Goal: Transaction & Acquisition: Book appointment/travel/reservation

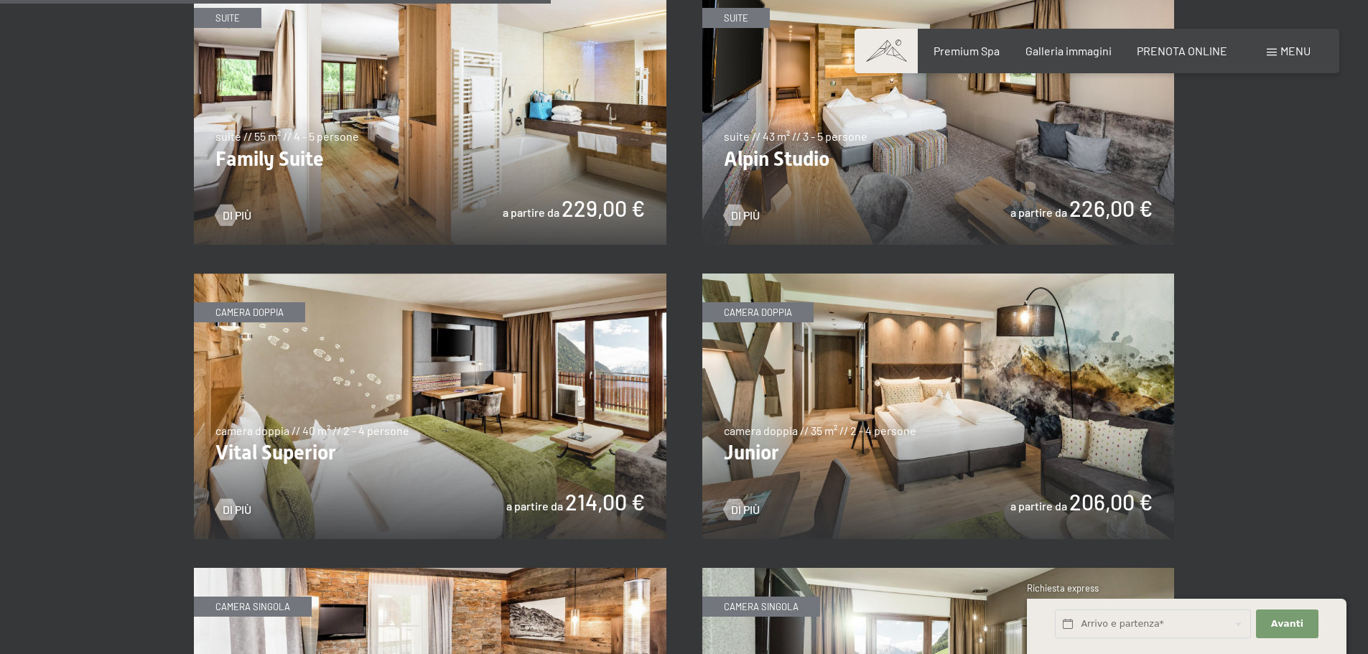
scroll to position [1867, 0]
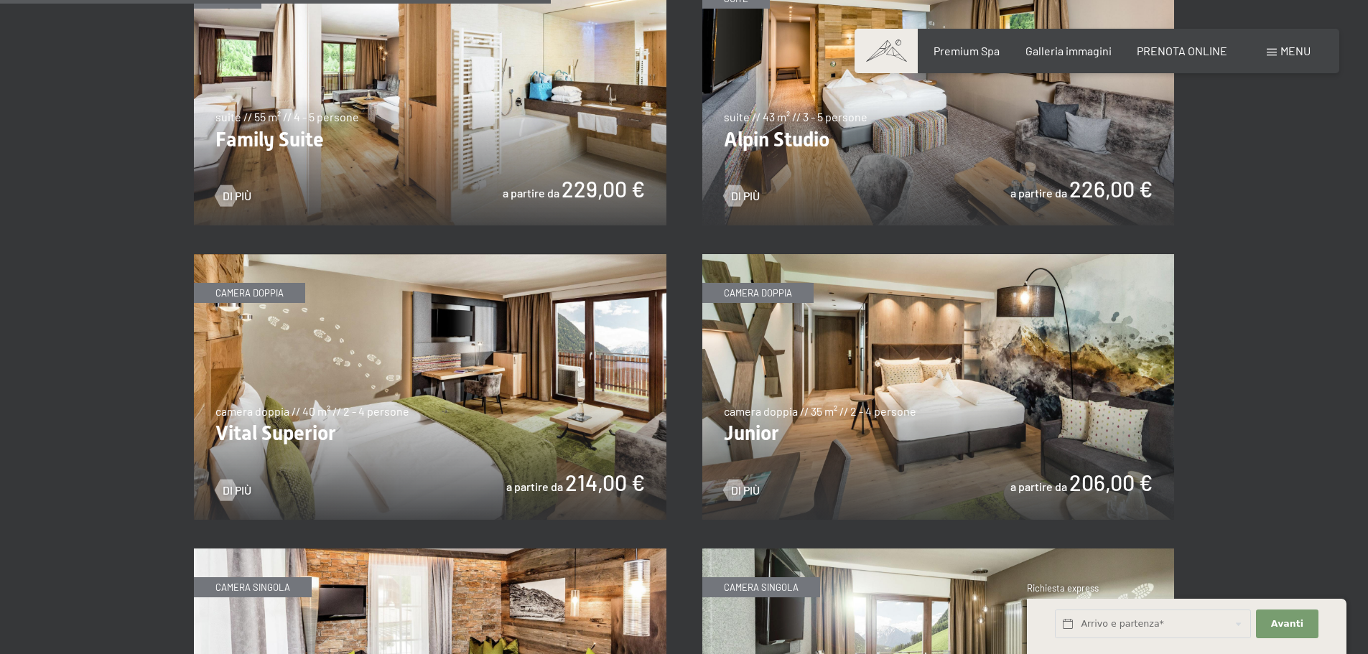
click at [817, 148] on img at bounding box center [938, 93] width 472 height 266
click at [429, 366] on img at bounding box center [430, 387] width 472 height 266
click at [799, 175] on img at bounding box center [938, 93] width 472 height 266
click at [472, 394] on img at bounding box center [430, 387] width 472 height 266
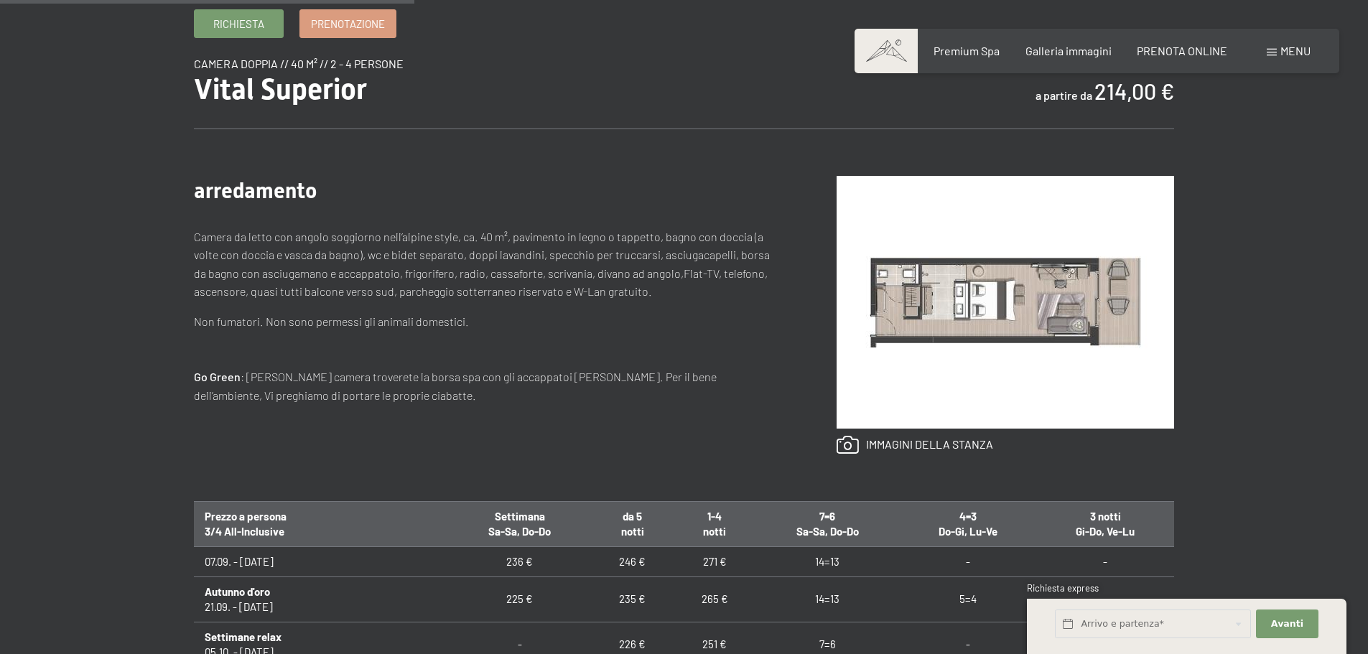
scroll to position [646, 0]
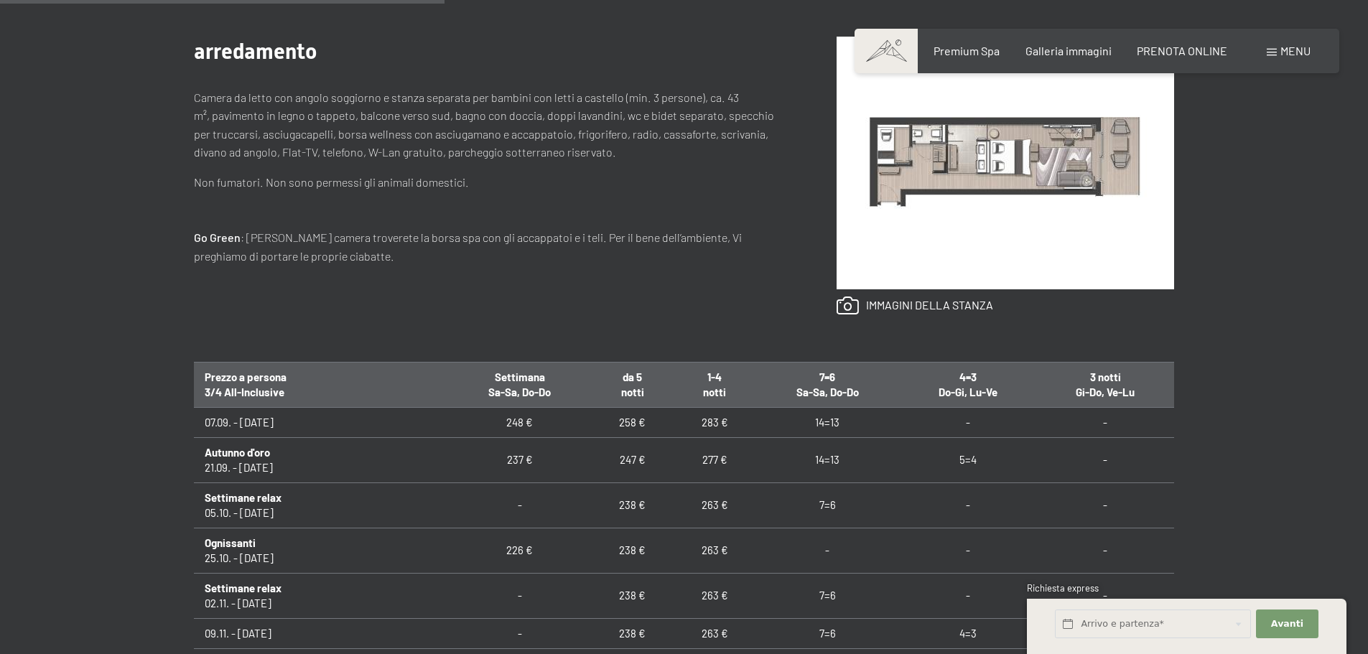
scroll to position [646, 0]
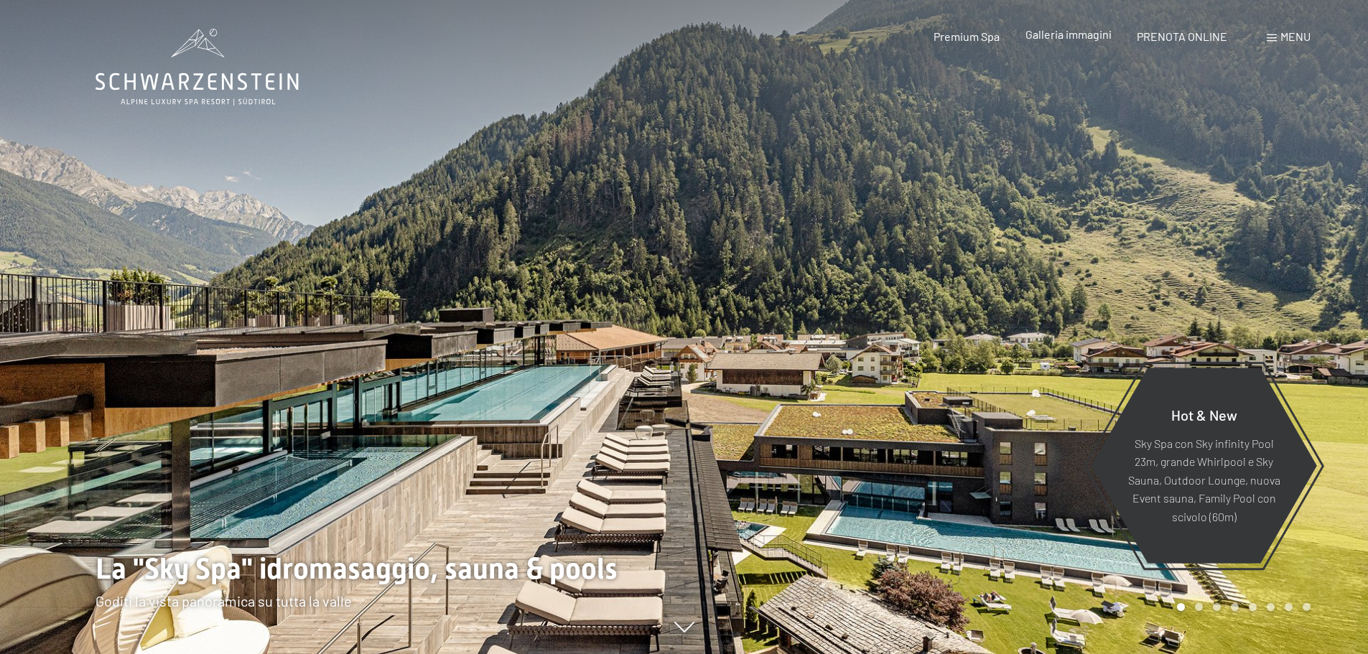
click at [1085, 34] on span "Galleria immagini" at bounding box center [1068, 34] width 86 height 14
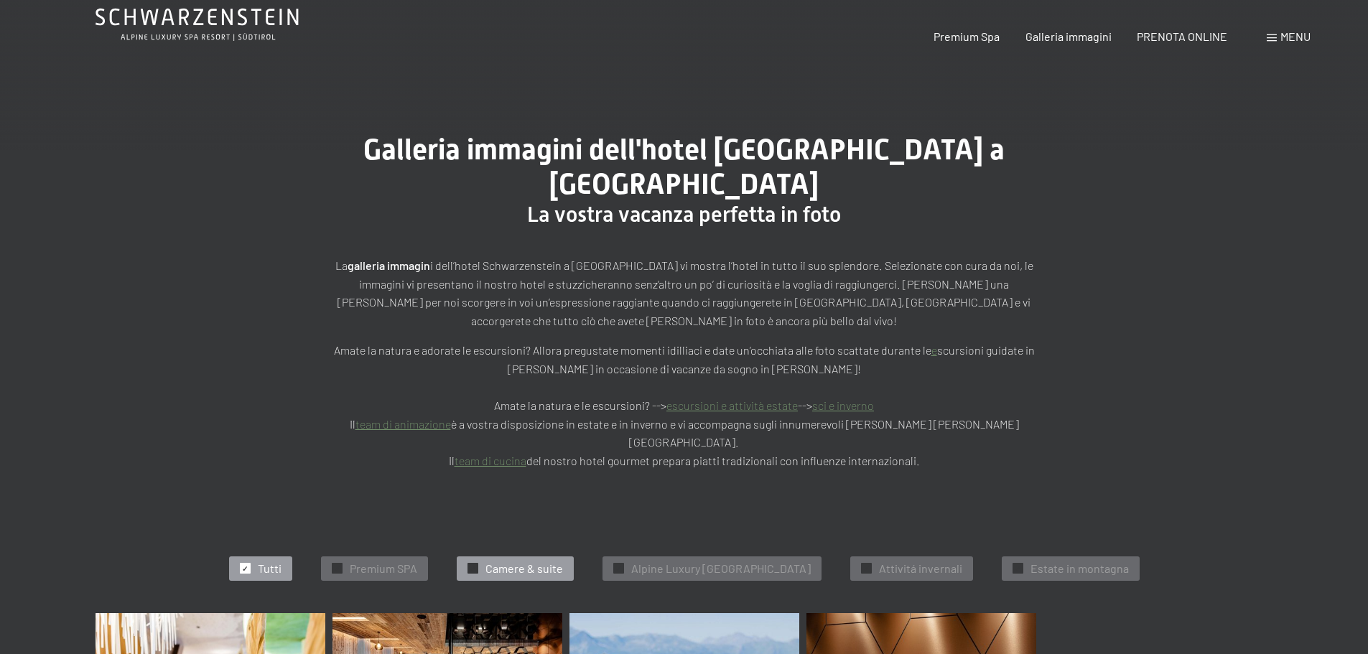
scroll to position [209, 0]
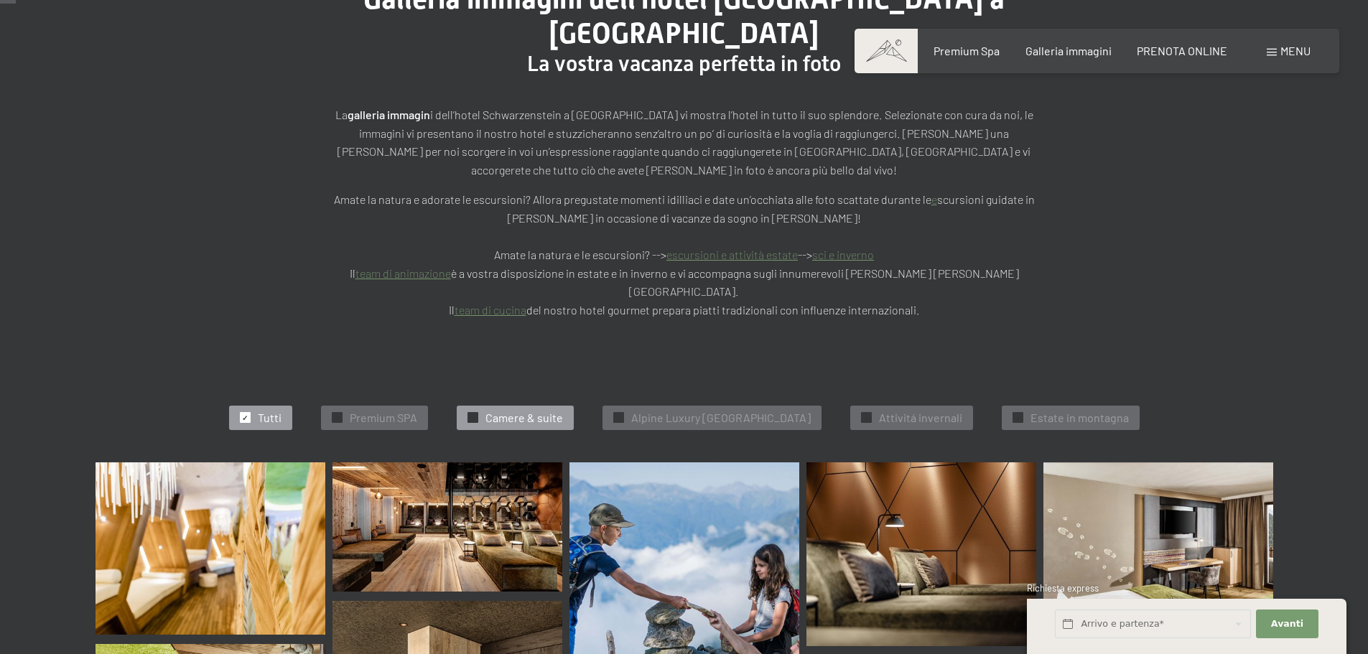
click at [485, 410] on span "Camere & suite" at bounding box center [524, 418] width 78 height 16
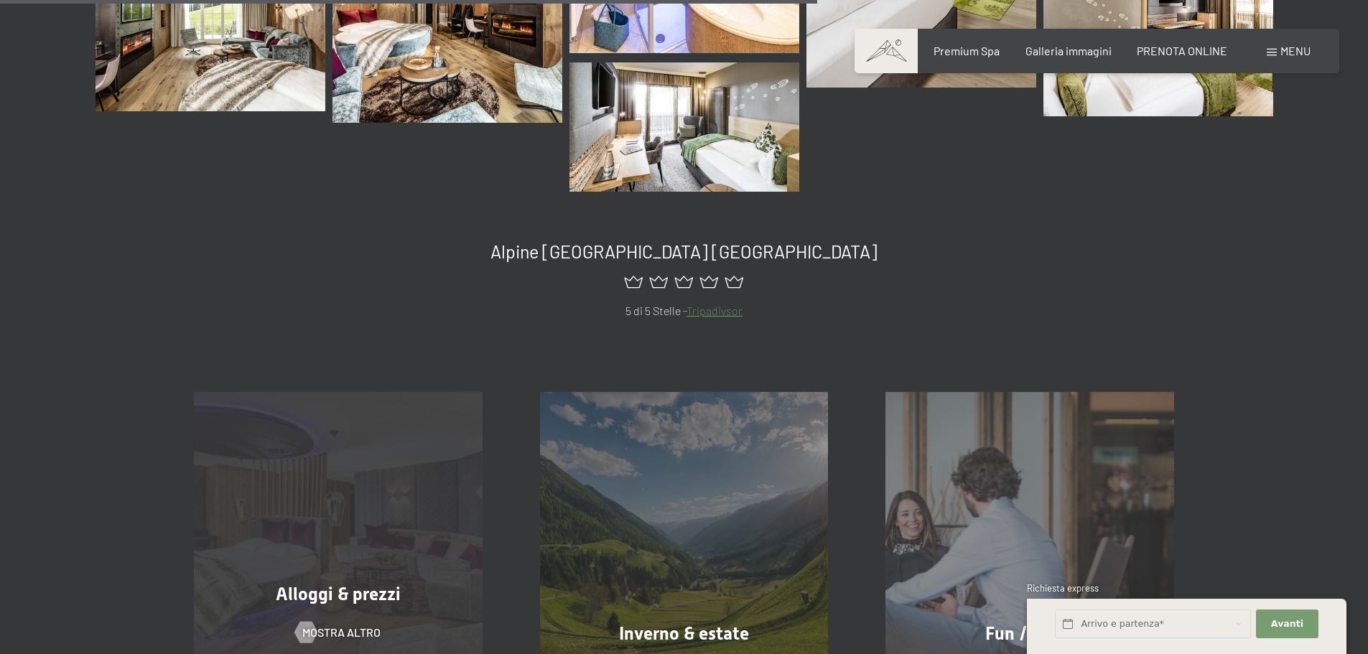
scroll to position [1368, 0]
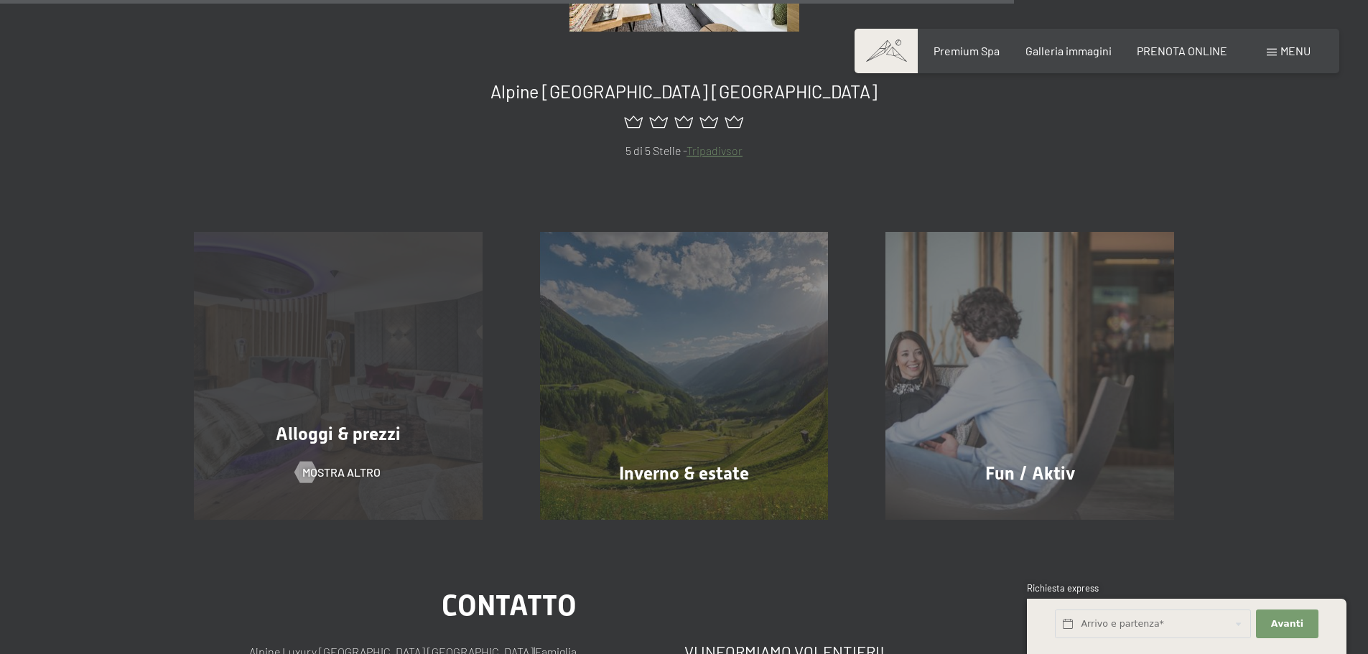
click at [414, 366] on div "Alloggi & prezzi mostra altro" at bounding box center [338, 376] width 346 height 289
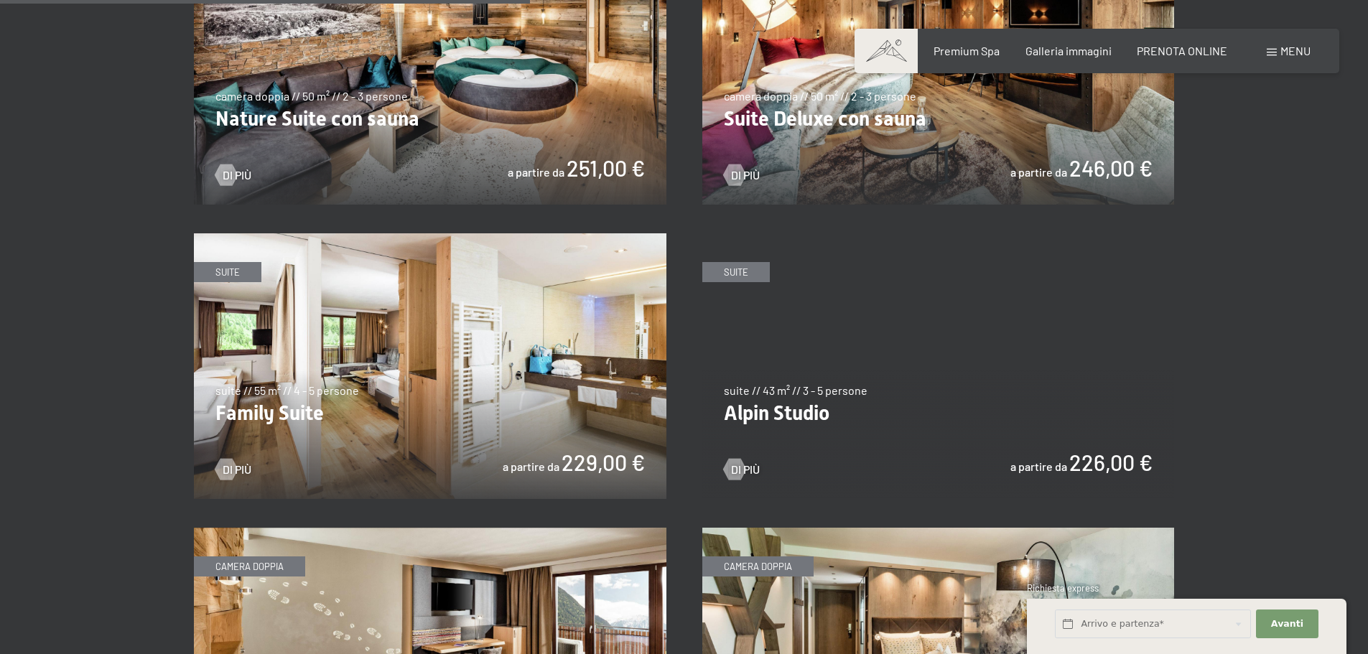
scroll to position [1795, 0]
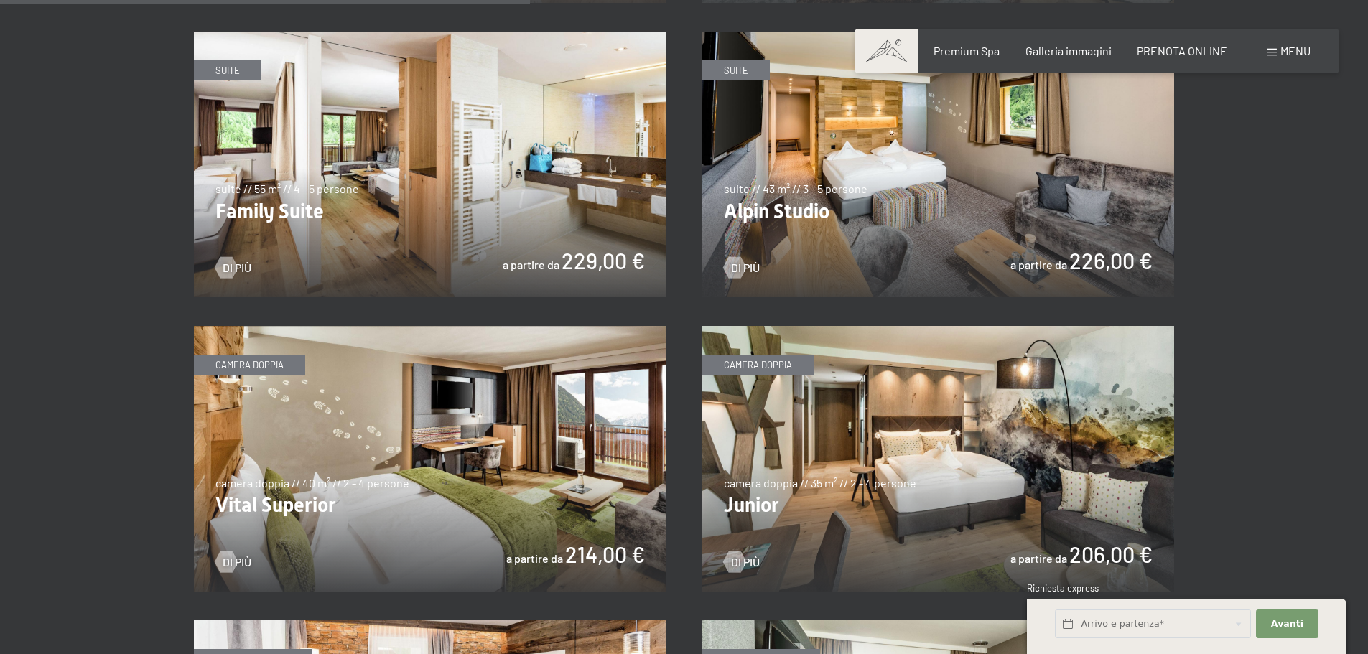
click at [424, 429] on img at bounding box center [430, 459] width 472 height 266
click at [788, 226] on img at bounding box center [938, 165] width 472 height 266
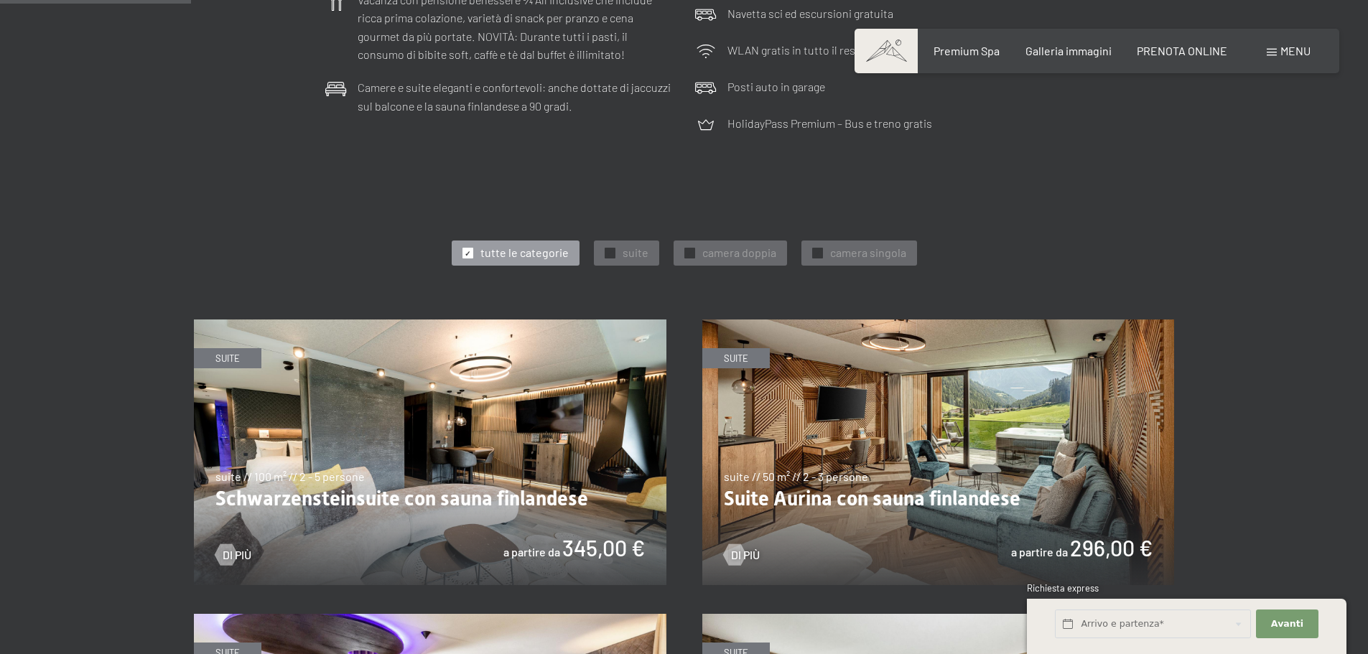
scroll to position [646, 0]
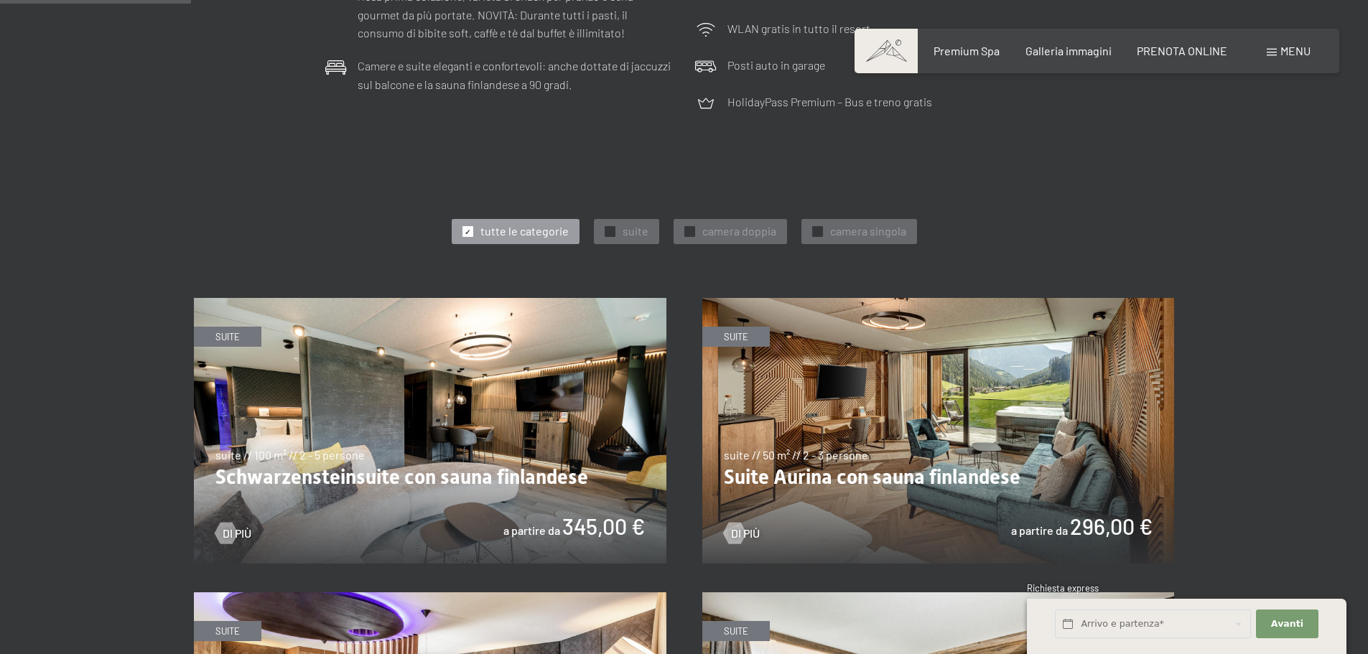
click at [979, 435] on img at bounding box center [938, 431] width 472 height 266
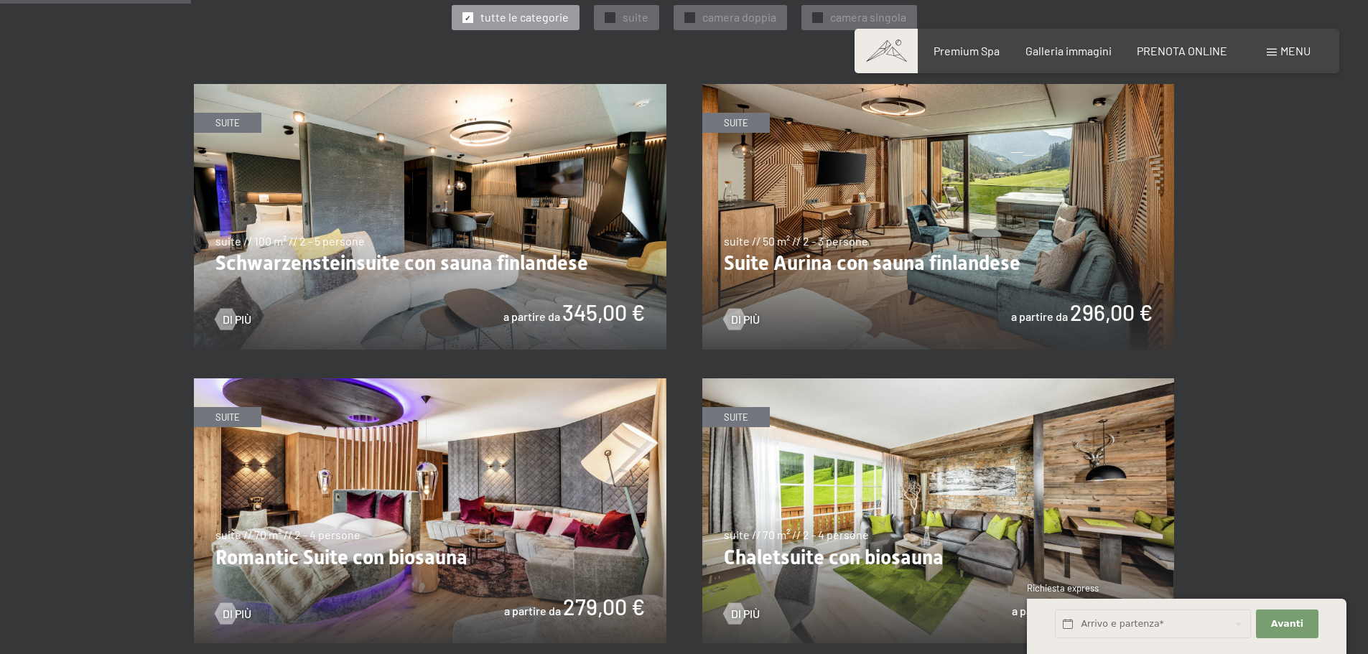
scroll to position [1005, 0]
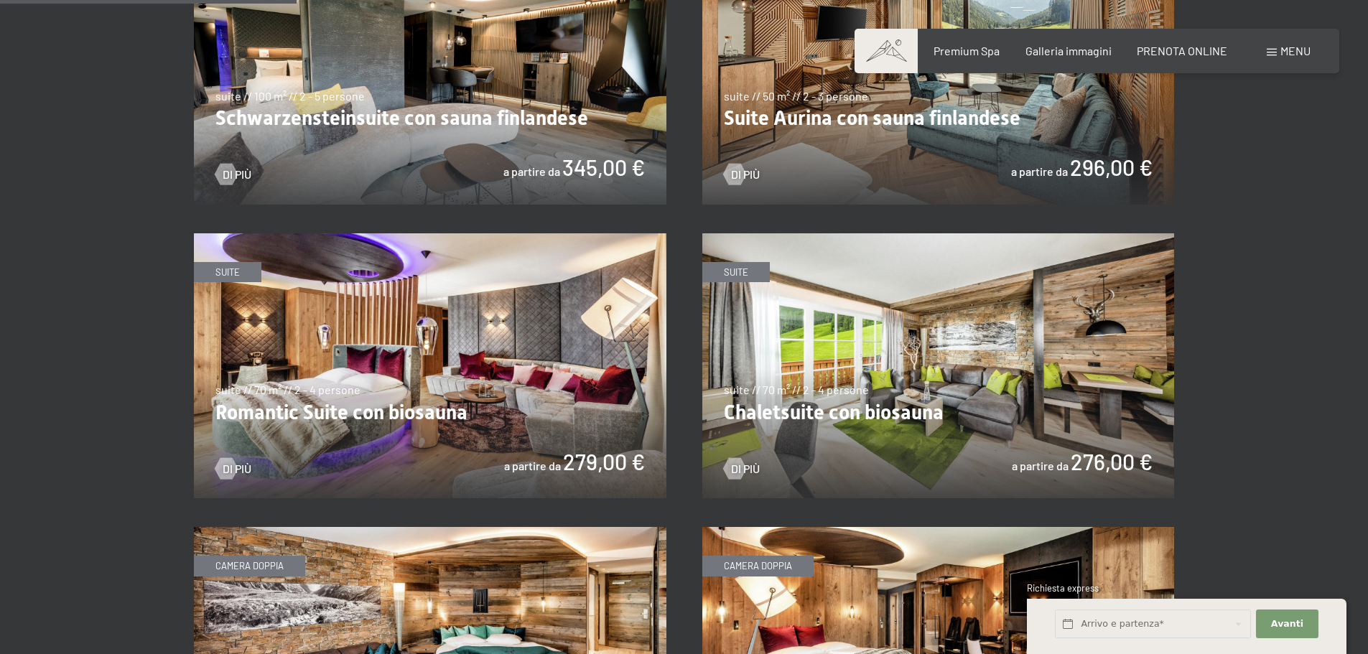
click at [924, 328] on img at bounding box center [938, 366] width 472 height 266
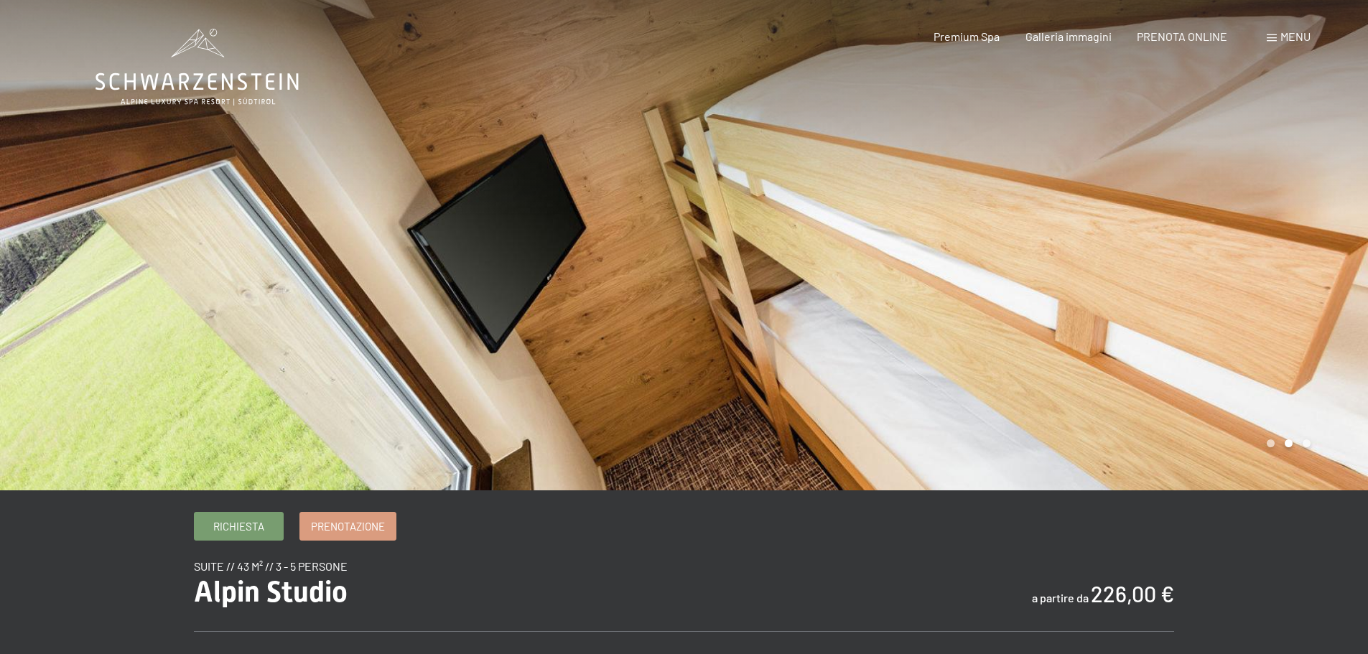
click at [944, 286] on div at bounding box center [1026, 245] width 684 height 490
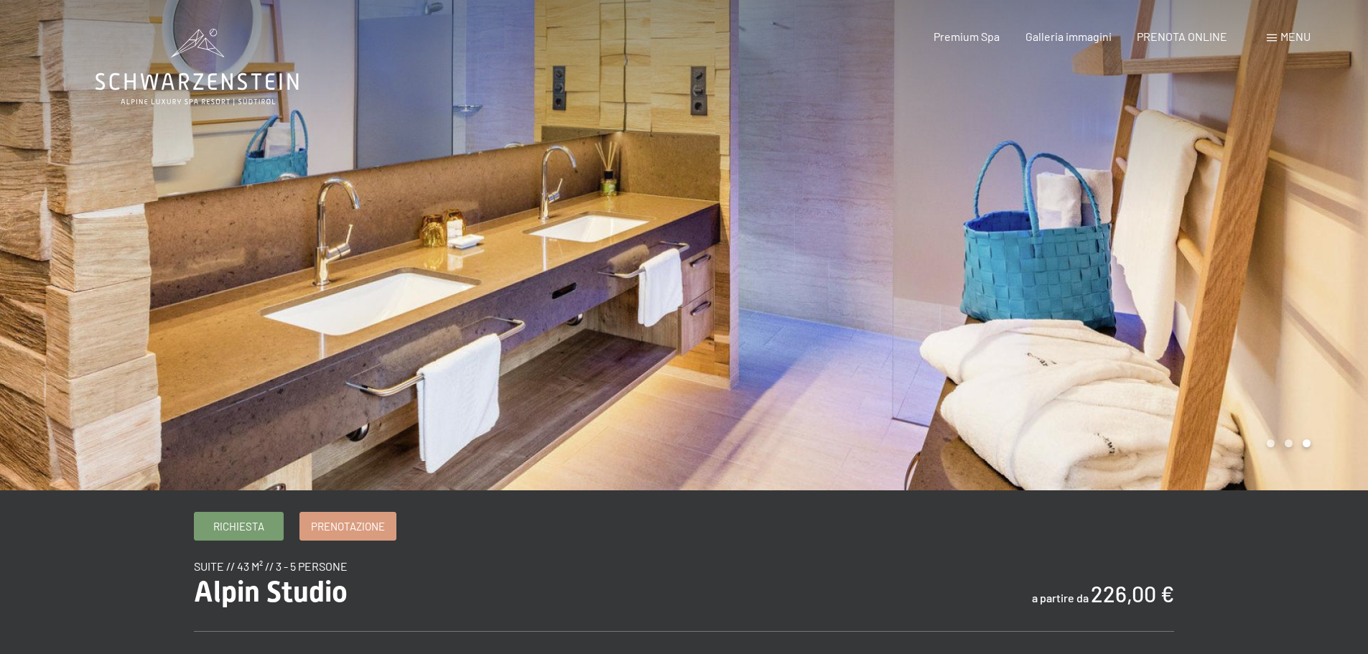
click at [1021, 300] on div at bounding box center [1026, 245] width 684 height 490
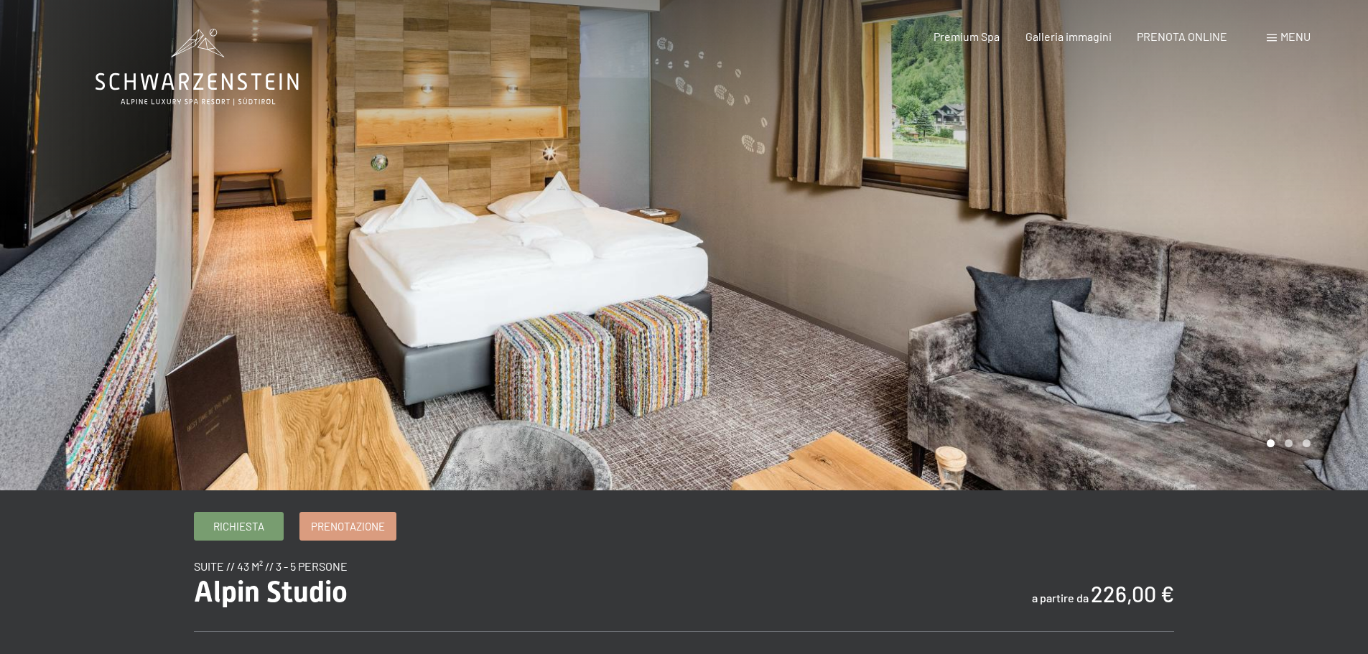
click at [1021, 300] on div at bounding box center [1026, 245] width 684 height 490
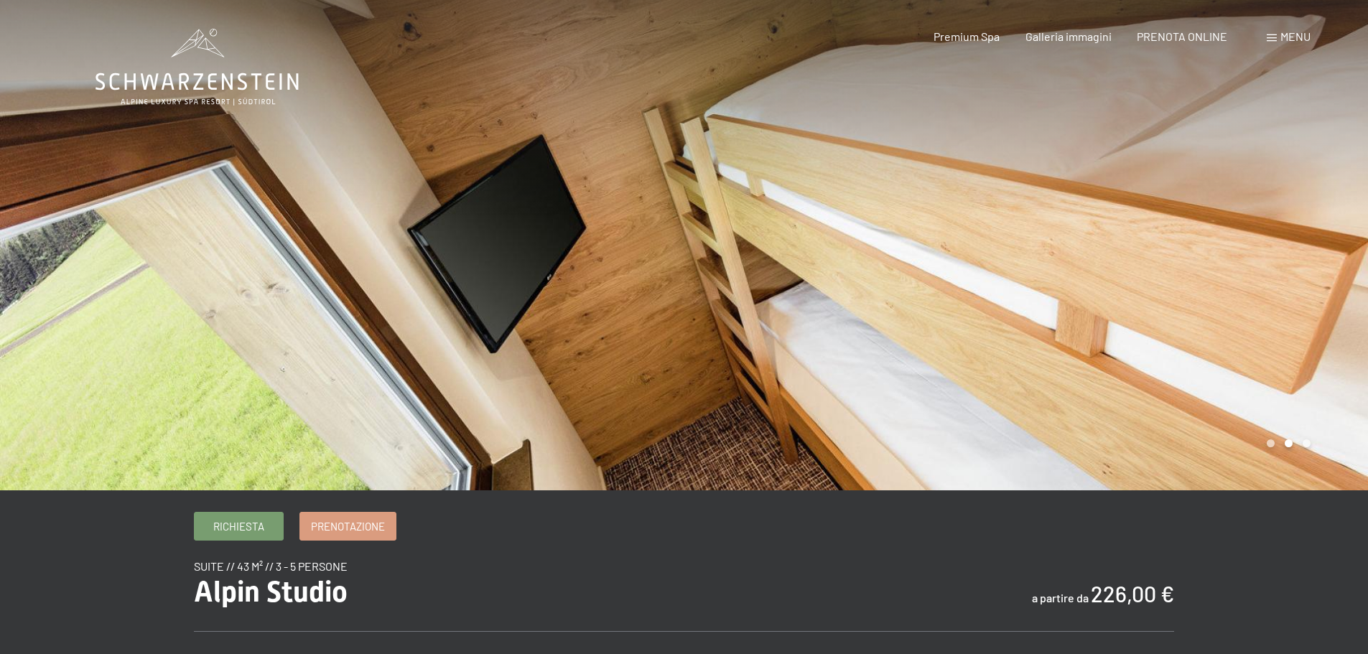
click at [1021, 300] on div at bounding box center [1026, 245] width 684 height 490
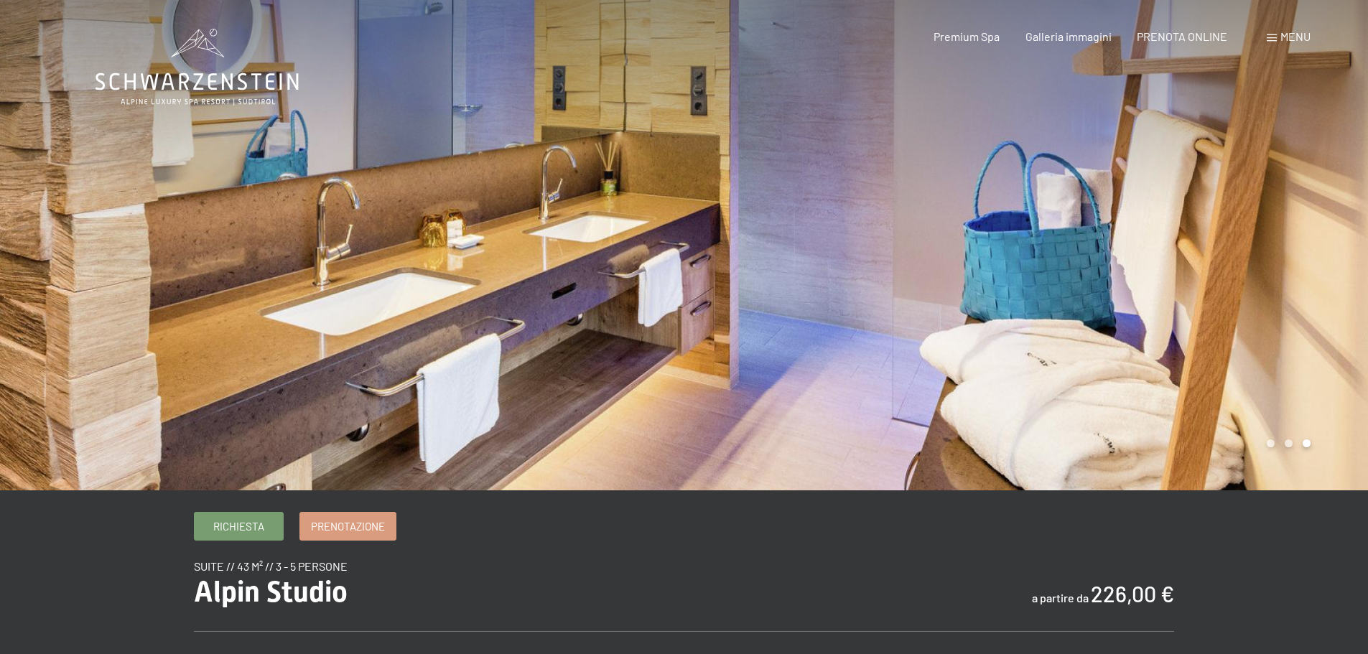
click at [1017, 299] on div at bounding box center [1026, 245] width 684 height 490
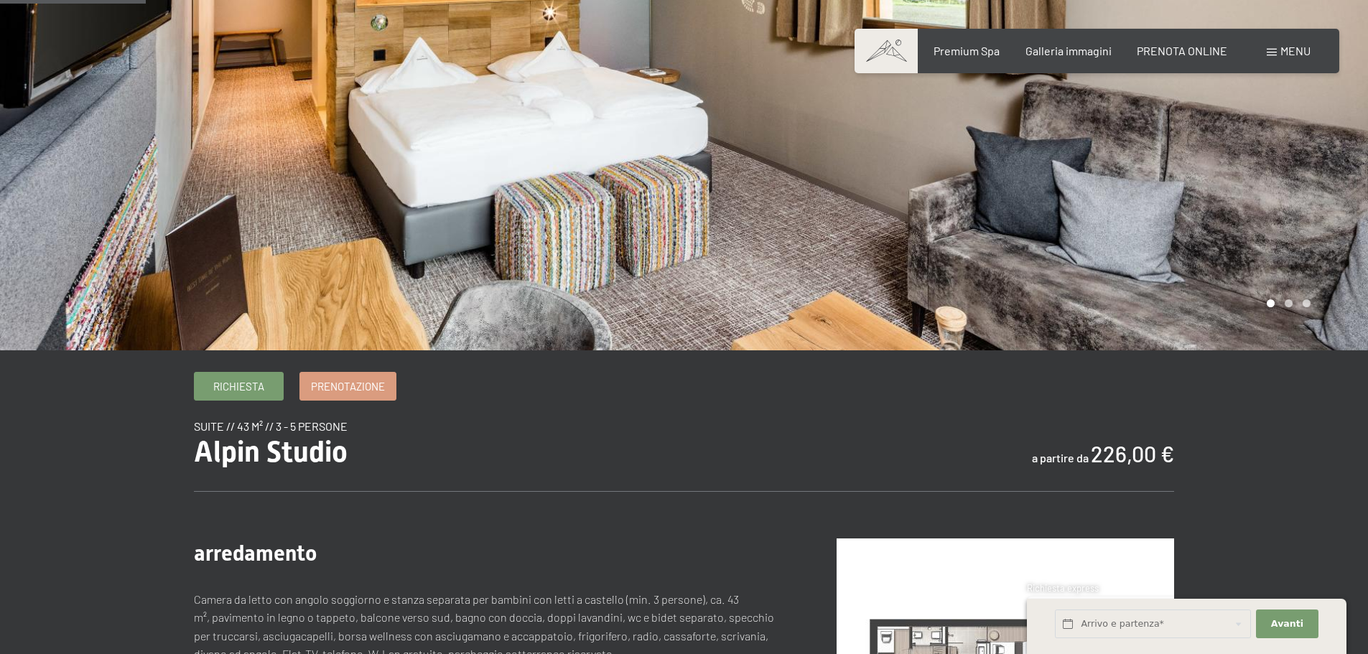
scroll to position [287, 0]
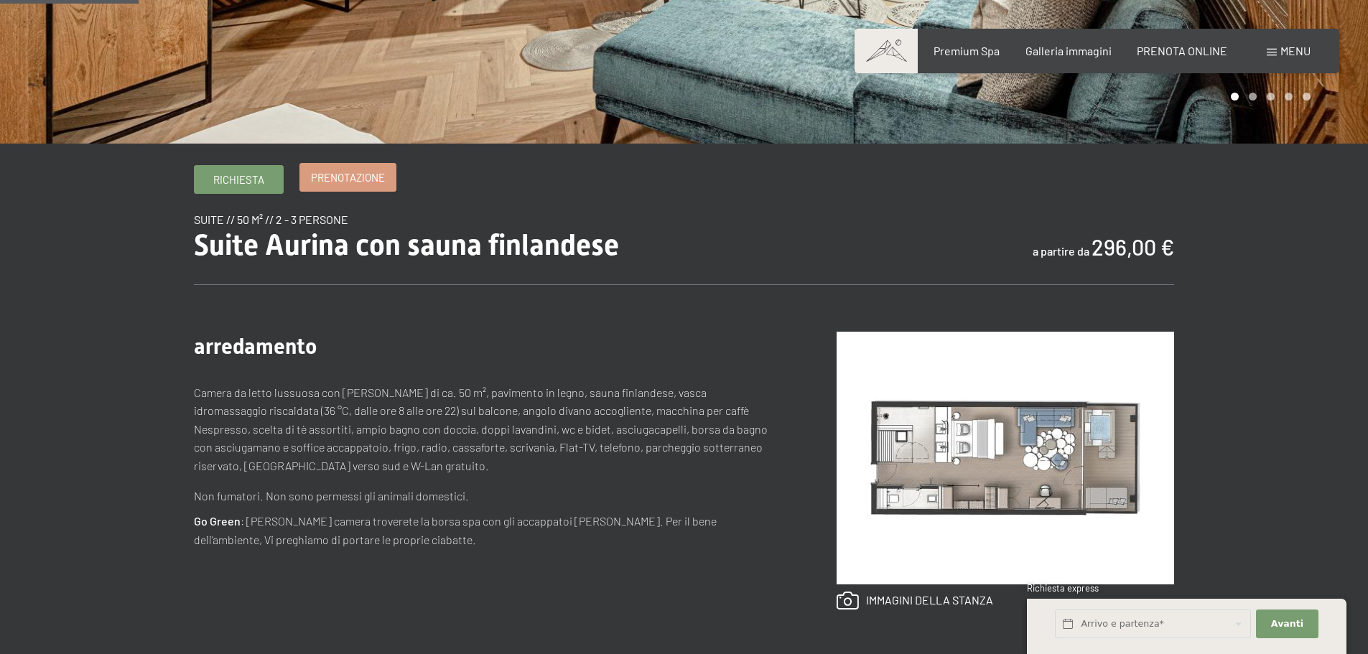
scroll to position [431, 0]
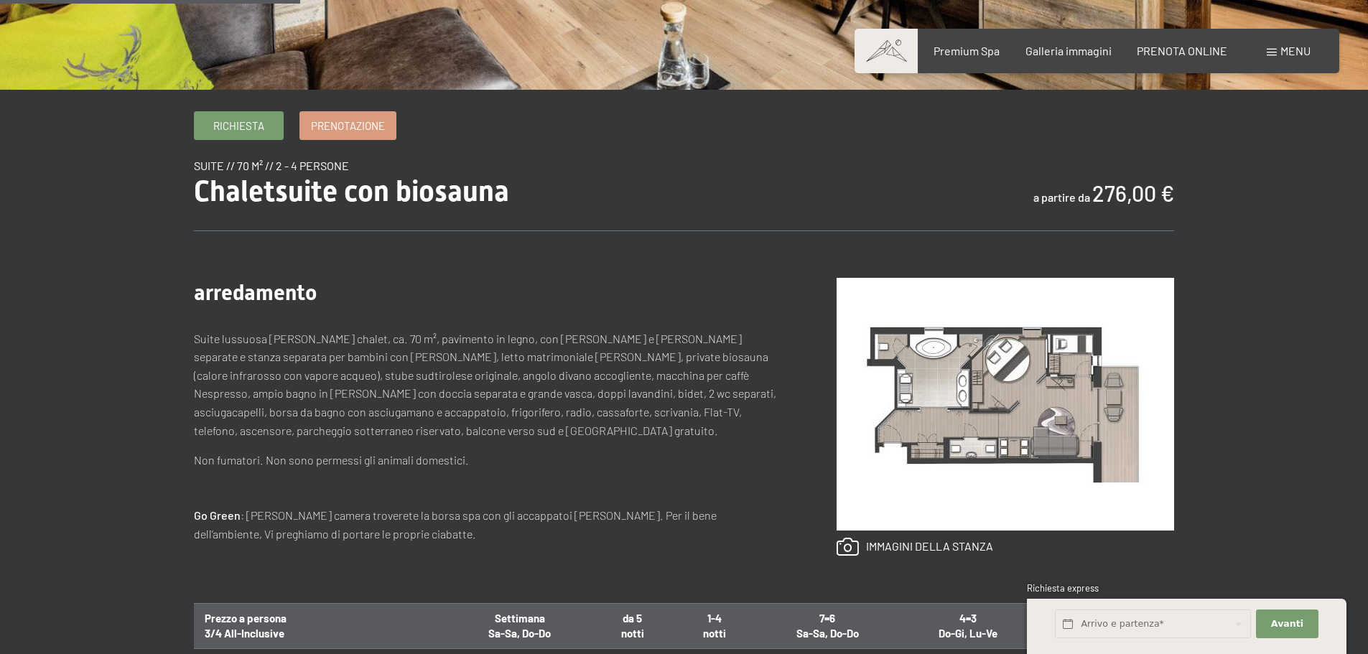
scroll to position [144, 0]
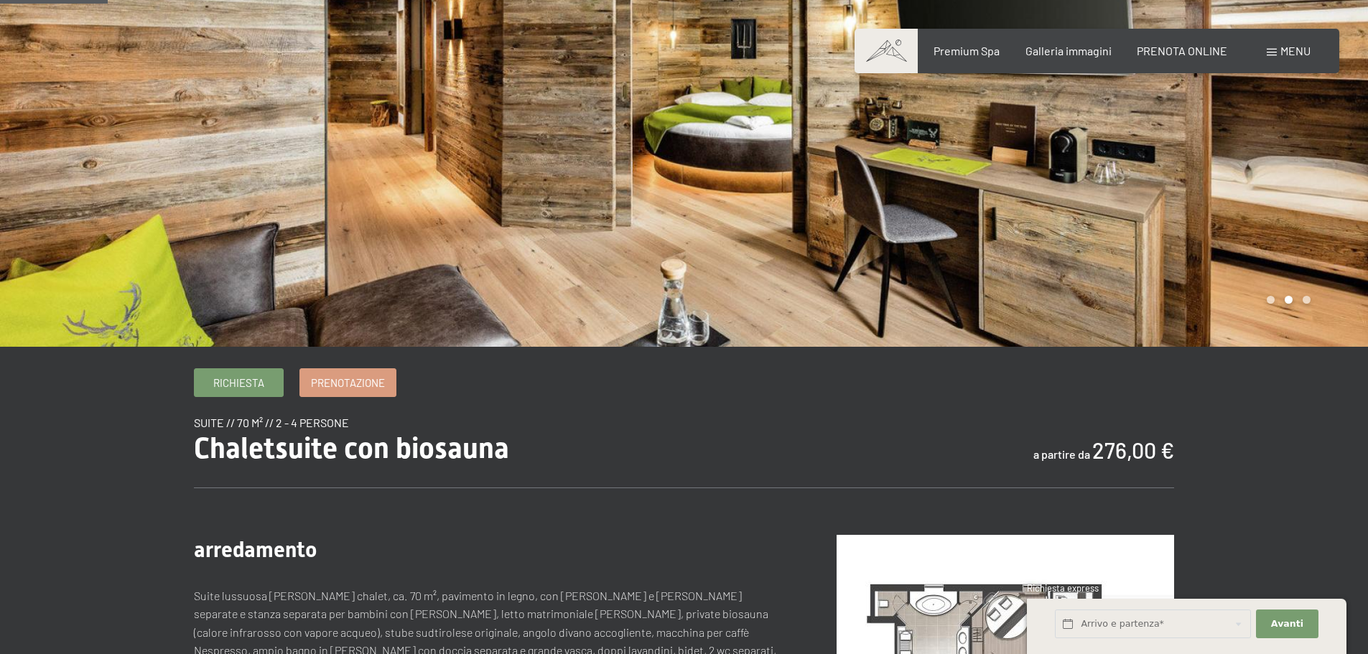
click at [1184, 199] on div at bounding box center [1026, 101] width 684 height 490
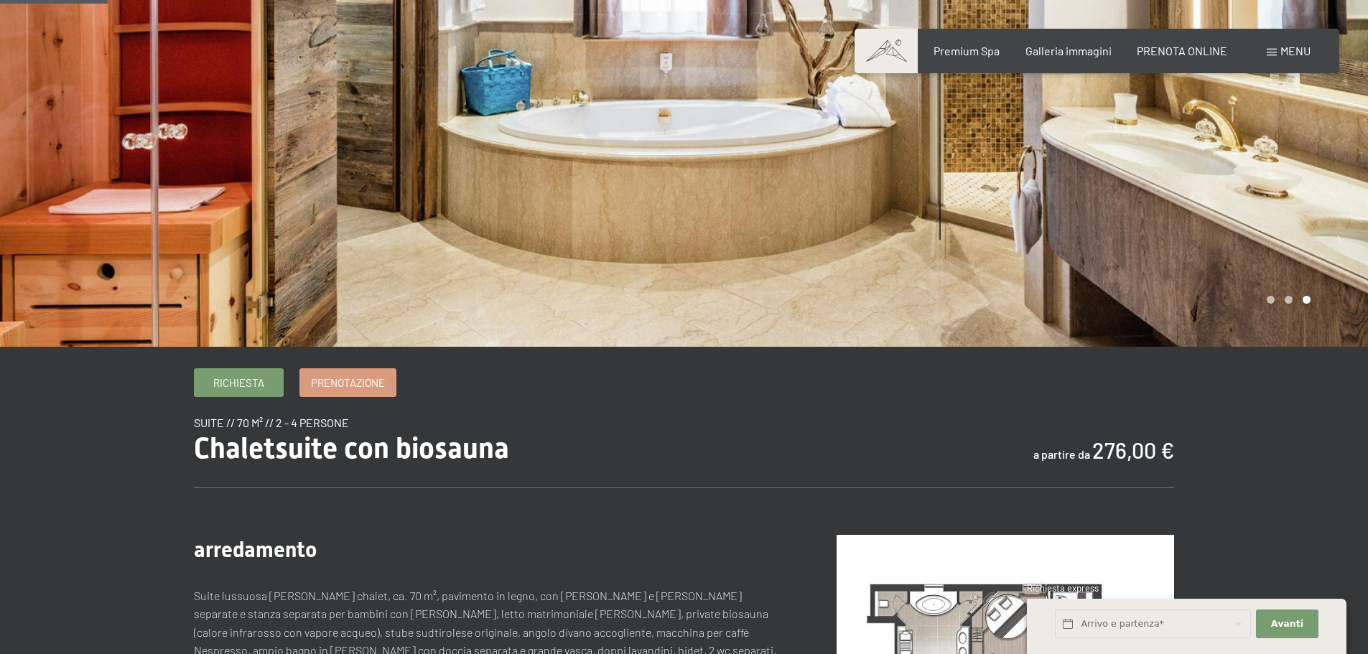
click at [1184, 199] on div at bounding box center [1026, 101] width 684 height 490
